Goal: Task Accomplishment & Management: Use online tool/utility

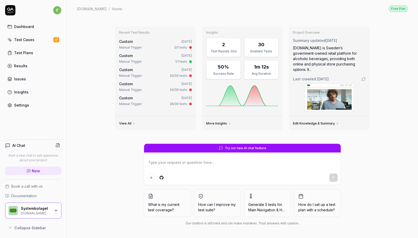
click at [32, 40] on div "Test Cases" at bounding box center [24, 39] width 20 height 5
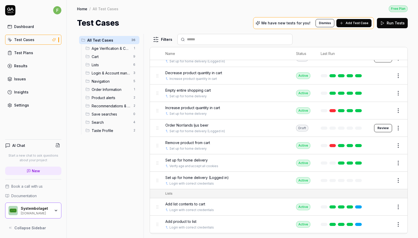
scroll to position [80, 0]
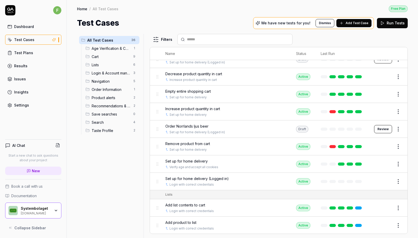
click at [188, 159] on span "Set up for home delivery" at bounding box center [186, 161] width 42 height 5
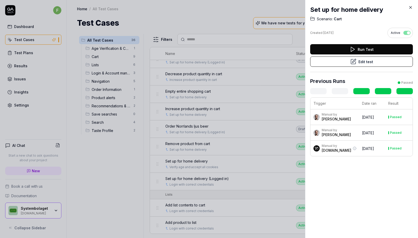
click at [376, 66] on button "Edit test" at bounding box center [361, 62] width 103 height 10
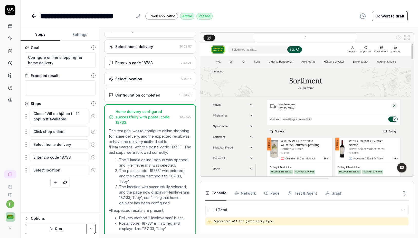
scroll to position [33, 0]
click at [31, 18] on icon at bounding box center [34, 16] width 6 height 6
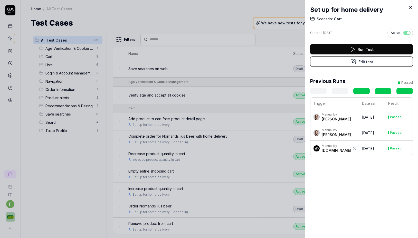
click at [143, 147] on div at bounding box center [209, 119] width 418 height 238
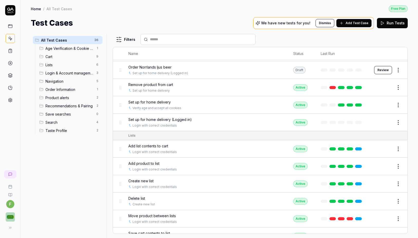
scroll to position [175, 0]
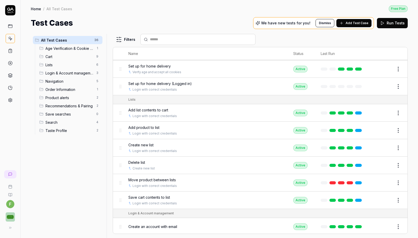
click at [140, 180] on span "Move product between lists" at bounding box center [152, 179] width 48 height 5
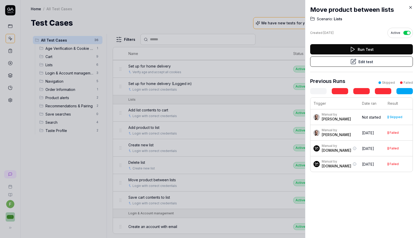
click at [373, 63] on button "Edit test" at bounding box center [361, 62] width 103 height 10
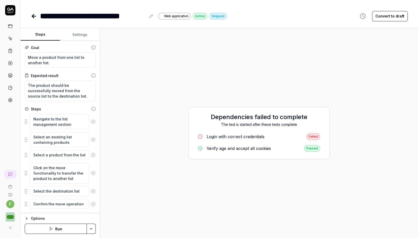
click at [254, 139] on div "Login with correct credentials" at bounding box center [236, 137] width 58 height 6
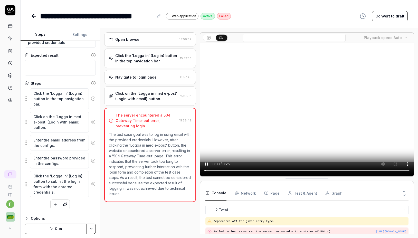
scroll to position [20, 0]
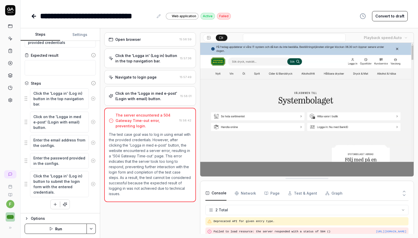
click at [54, 229] on button "Run" at bounding box center [56, 229] width 62 height 10
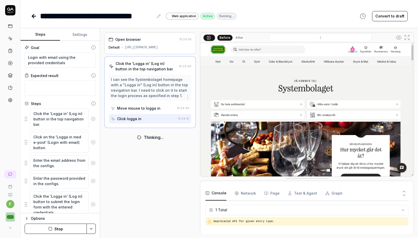
click at [32, 17] on icon at bounding box center [34, 16] width 6 height 6
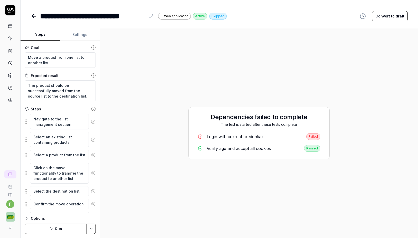
click at [53, 230] on icon "button" at bounding box center [51, 229] width 4 height 4
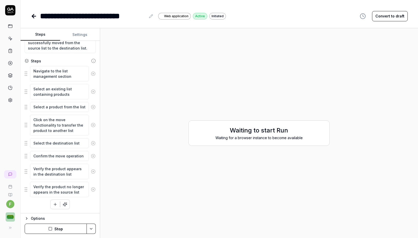
scroll to position [48, 0]
click at [251, 138] on div "Waiting for a browser instance to become available" at bounding box center [259, 137] width 131 height 5
click at [241, 168] on div "Waiting to start Run Waiting for a browser instance to become available" at bounding box center [259, 133] width 310 height 202
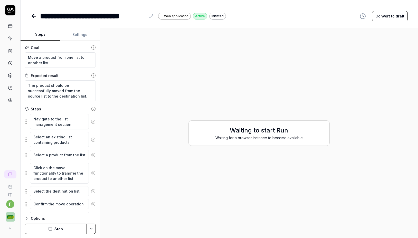
scroll to position [0, 0]
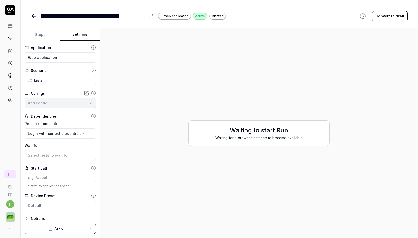
click at [76, 38] on button "Settings" at bounding box center [80, 35] width 40 height 12
click at [48, 35] on button "Steps" at bounding box center [41, 35] width 40 height 12
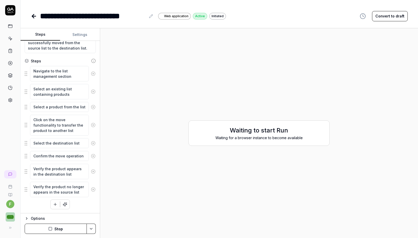
scroll to position [48, 0]
click at [248, 142] on div "Waiting to start Run Waiting for a browser instance to become available" at bounding box center [259, 133] width 141 height 25
click at [257, 135] on div "Waiting for a browser instance to become available" at bounding box center [259, 137] width 131 height 5
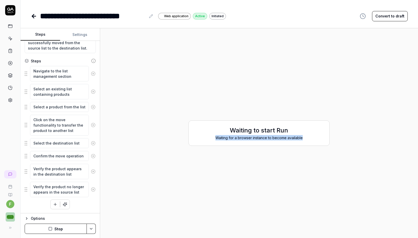
click at [257, 135] on div "Waiting for a browser instance to become available" at bounding box center [259, 137] width 131 height 5
click at [257, 139] on div "Waiting for a browser instance to become available" at bounding box center [259, 137] width 131 height 5
click at [36, 16] on icon at bounding box center [34, 16] width 4 height 0
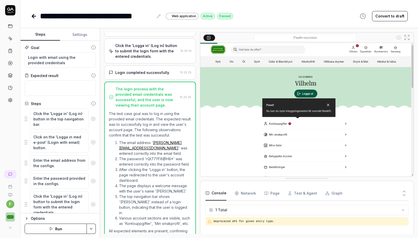
click at [35, 15] on icon at bounding box center [34, 16] width 6 height 6
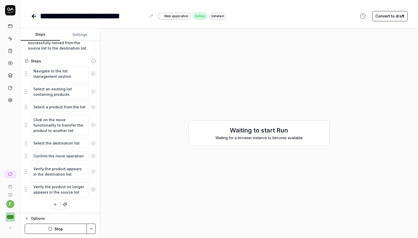
scroll to position [48, 0]
click at [220, 189] on div "Waiting to start Run Waiting for a browser instance to become available" at bounding box center [259, 133] width 310 height 202
click at [57, 220] on div "Options" at bounding box center [63, 219] width 65 height 6
type textarea "*"
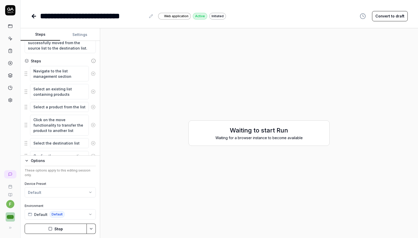
scroll to position [0, 0]
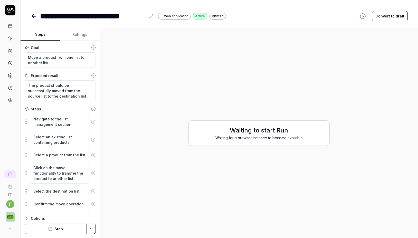
click at [261, 138] on div "Waiting for a browser instance to become available" at bounding box center [259, 137] width 131 height 5
click at [290, 108] on div "Waiting to start Run Waiting for a browser instance to become available" at bounding box center [259, 133] width 310 height 202
click at [271, 143] on div "Waiting to start Run Waiting for a browser instance to become available" at bounding box center [259, 133] width 141 height 25
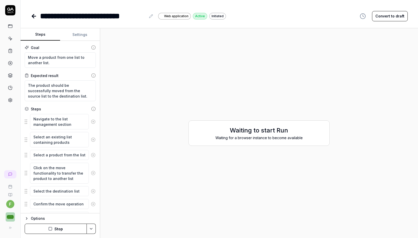
click at [66, 226] on button "Stop" at bounding box center [56, 229] width 62 height 10
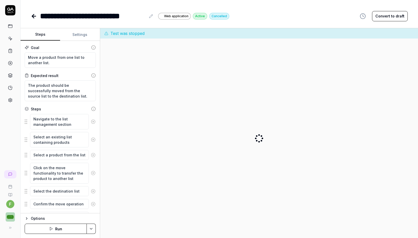
click at [61, 233] on button "Run" at bounding box center [56, 229] width 62 height 10
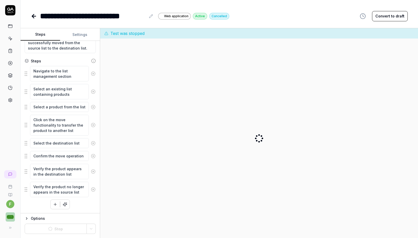
scroll to position [48, 0]
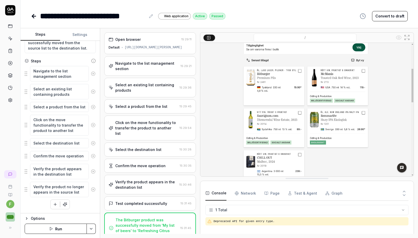
type textarea "*"
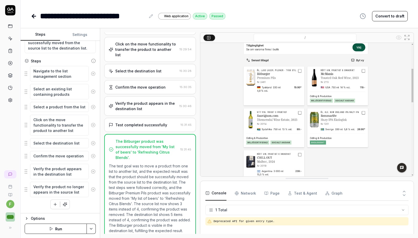
click at [302, 132] on img at bounding box center [307, 110] width 214 height 134
click at [304, 134] on img at bounding box center [307, 110] width 214 height 134
click at [254, 193] on Requests "Network" at bounding box center [245, 193] width 21 height 14
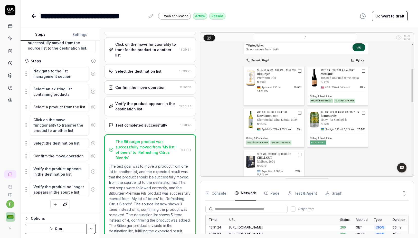
click at [402, 189] on button at bounding box center [404, 190] width 9 height 7
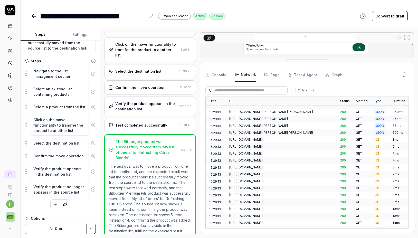
scroll to position [86, 0]
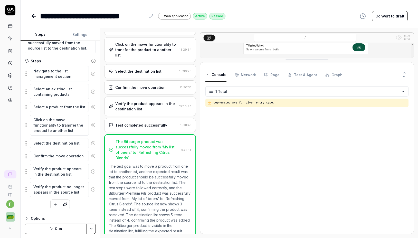
click at [220, 75] on button "Console" at bounding box center [216, 75] width 21 height 14
click at [246, 75] on Requests "Network" at bounding box center [245, 75] width 21 height 14
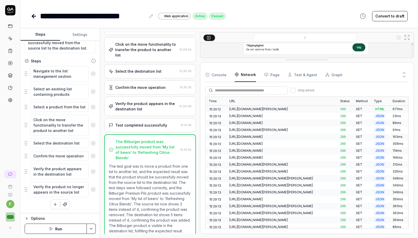
scroll to position [939, 0]
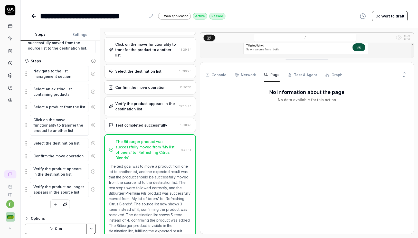
click at [277, 78] on button "Page" at bounding box center [271, 75] width 15 height 14
click at [292, 78] on button "Test & Agent" at bounding box center [302, 75] width 29 height 14
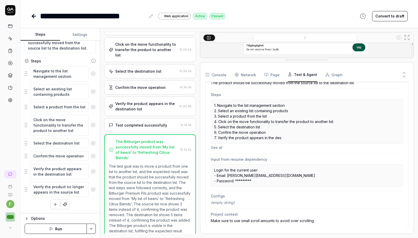
scroll to position [86, 0]
click at [240, 199] on div "Configs (empty string)" at bounding box center [307, 200] width 192 height 18
click at [249, 200] on div "(empty string)" at bounding box center [307, 202] width 192 height 5
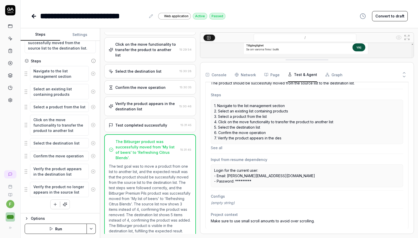
click at [249, 200] on div "(empty string)" at bounding box center [307, 202] width 192 height 5
click at [334, 76] on button "Graph" at bounding box center [334, 75] width 17 height 14
click at [295, 76] on button "Test & Agent" at bounding box center [302, 75] width 29 height 14
click at [279, 77] on div "Console Network Page Test & Agent Graph" at bounding box center [307, 75] width 203 height 15
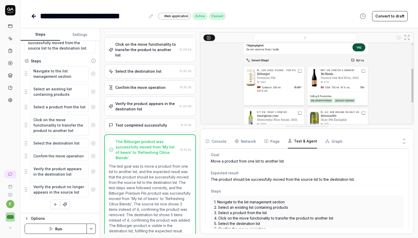
drag, startPoint x: 306, startPoint y: 61, endPoint x: 307, endPoint y: 139, distance: 77.4
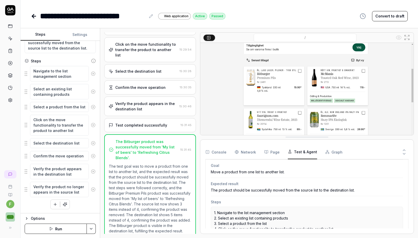
click at [210, 39] on rect at bounding box center [208, 37] width 3 height 3
click at [264, 95] on img at bounding box center [307, 110] width 214 height 134
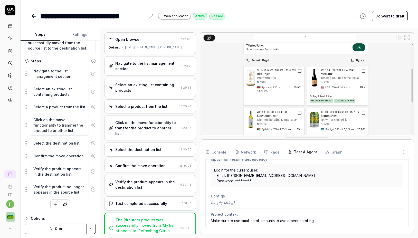
scroll to position [163, 0]
drag, startPoint x: 261, startPoint y: 192, endPoint x: 234, endPoint y: 170, distance: 35.1
click at [234, 170] on div "Test started [DATE] 15:29:11.523 (4 minutes ago) Start url [URL][DOMAIN_NAME][P…" at bounding box center [307, 121] width 203 height 215
click at [234, 171] on p "Login for the current user: - Email: [PERSON_NAME][EMAIL_ADDRESS][DOMAIN_NAME] …" at bounding box center [307, 176] width 186 height 16
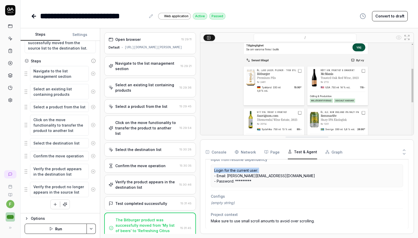
click at [234, 171] on p "Login for the current user: - Email: [PERSON_NAME][EMAIL_ADDRESS][DOMAIN_NAME] …" at bounding box center [307, 176] width 186 height 16
click at [235, 177] on p "Login for the current user: - Email: [PERSON_NAME][EMAIL_ADDRESS][DOMAIN_NAME] …" at bounding box center [307, 176] width 186 height 16
click at [235, 181] on p "Login for the current user: - Email: [PERSON_NAME][EMAIL_ADDRESS][DOMAIN_NAME] …" at bounding box center [307, 176] width 186 height 16
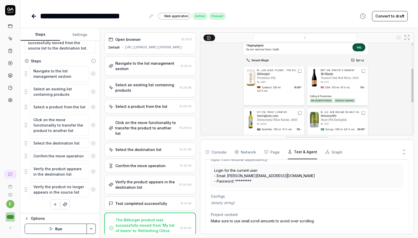
click at [235, 181] on p "Login for the current user: - Email: [PERSON_NAME][EMAIL_ADDRESS][DOMAIN_NAME] …" at bounding box center [307, 176] width 186 height 16
click at [34, 18] on icon at bounding box center [33, 16] width 2 height 4
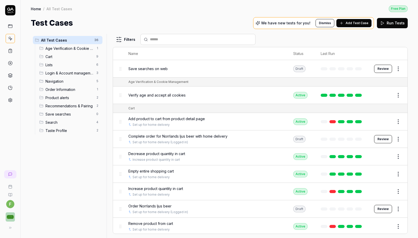
scroll to position [0, 0]
click at [88, 132] on span "Taste Profile" at bounding box center [69, 130] width 48 height 5
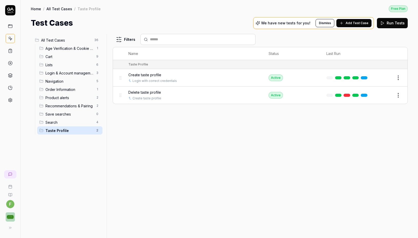
click at [72, 121] on span "Search" at bounding box center [69, 122] width 48 height 5
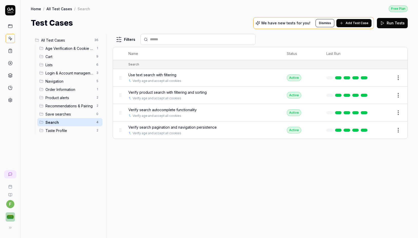
click at [76, 113] on span "Save searches" at bounding box center [69, 114] width 48 height 5
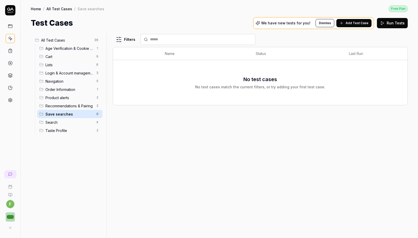
click at [78, 107] on span "Recommendations & Pairing" at bounding box center [69, 105] width 48 height 5
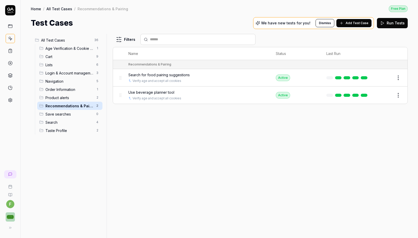
click at [83, 102] on div "Recommendations & Pairing 2" at bounding box center [69, 106] width 65 height 8
click at [83, 99] on span "Product alerts" at bounding box center [69, 97] width 48 height 5
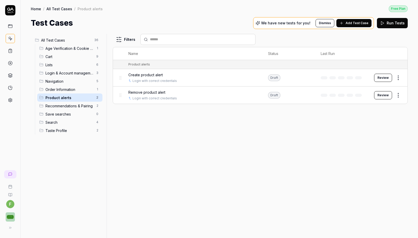
click at [76, 91] on span "Order Information" at bounding box center [69, 89] width 48 height 5
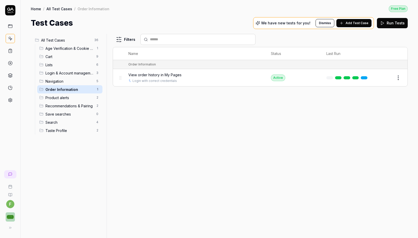
click at [75, 79] on span "Navigation" at bounding box center [69, 81] width 48 height 5
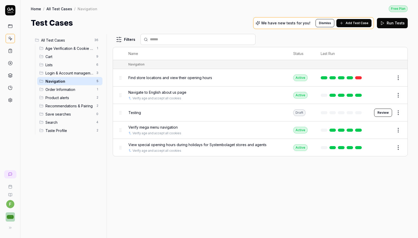
click at [75, 75] on span "Login & Account management" at bounding box center [69, 72] width 48 height 5
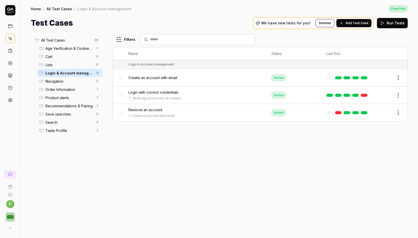
click at [71, 70] on span "Login & Account management" at bounding box center [69, 72] width 48 height 5
click at [71, 68] on div "Lists 6" at bounding box center [69, 65] width 65 height 8
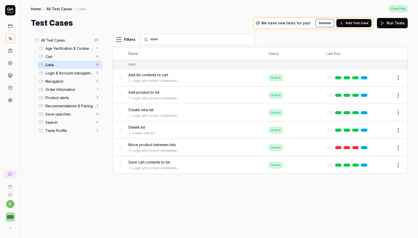
click at [71, 59] on div "Cart 9" at bounding box center [69, 56] width 65 height 8
